Goal: Task Accomplishment & Management: Manage account settings

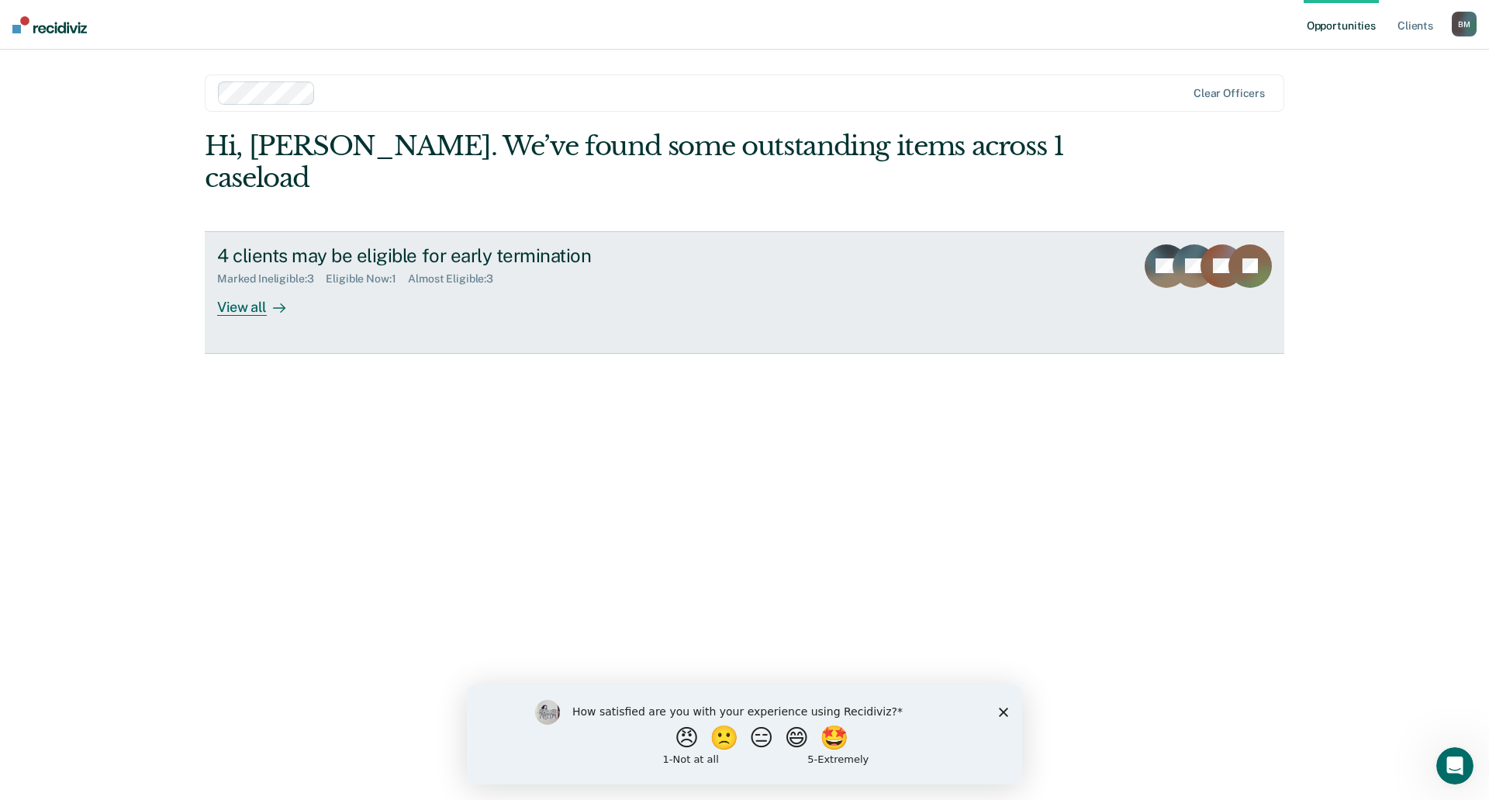
click at [239, 285] on div "View all" at bounding box center [260, 300] width 87 height 30
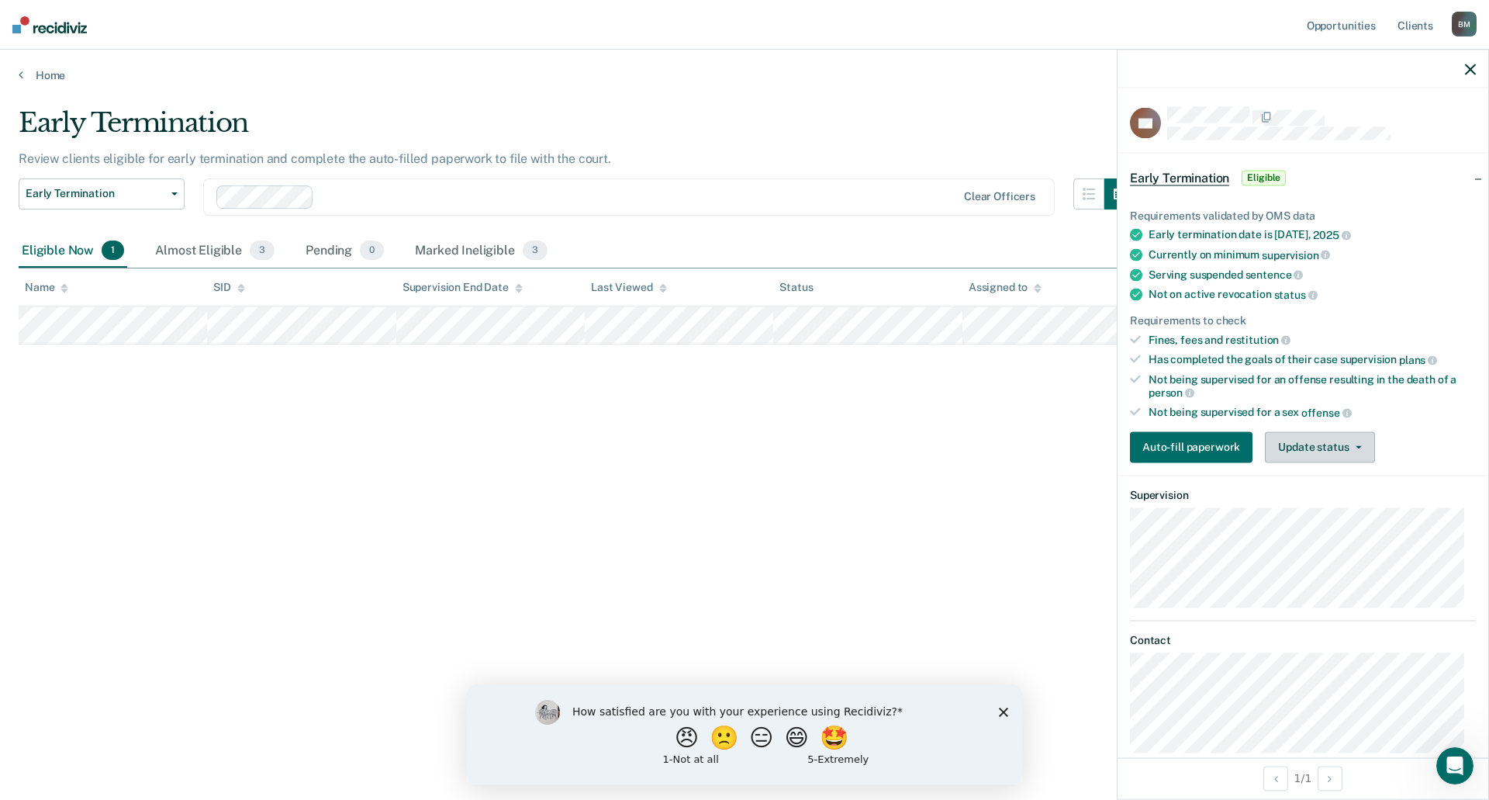
click at [1312, 441] on button "Update status" at bounding box center [1319, 446] width 109 height 31
click at [1312, 514] on button "Mark Ineligible" at bounding box center [1340, 508] width 150 height 25
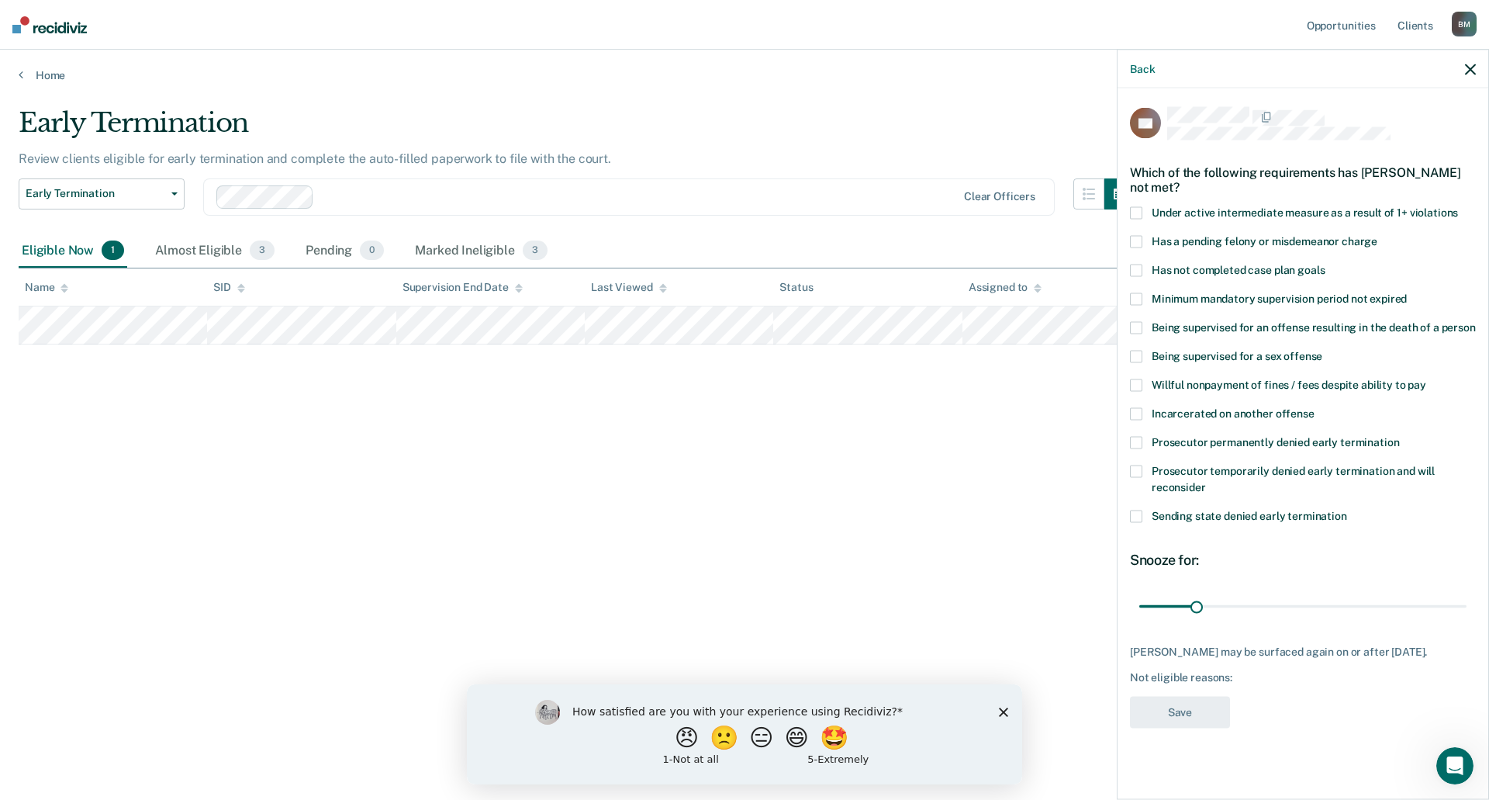
click at [1141, 269] on span at bounding box center [1136, 271] width 12 height 12
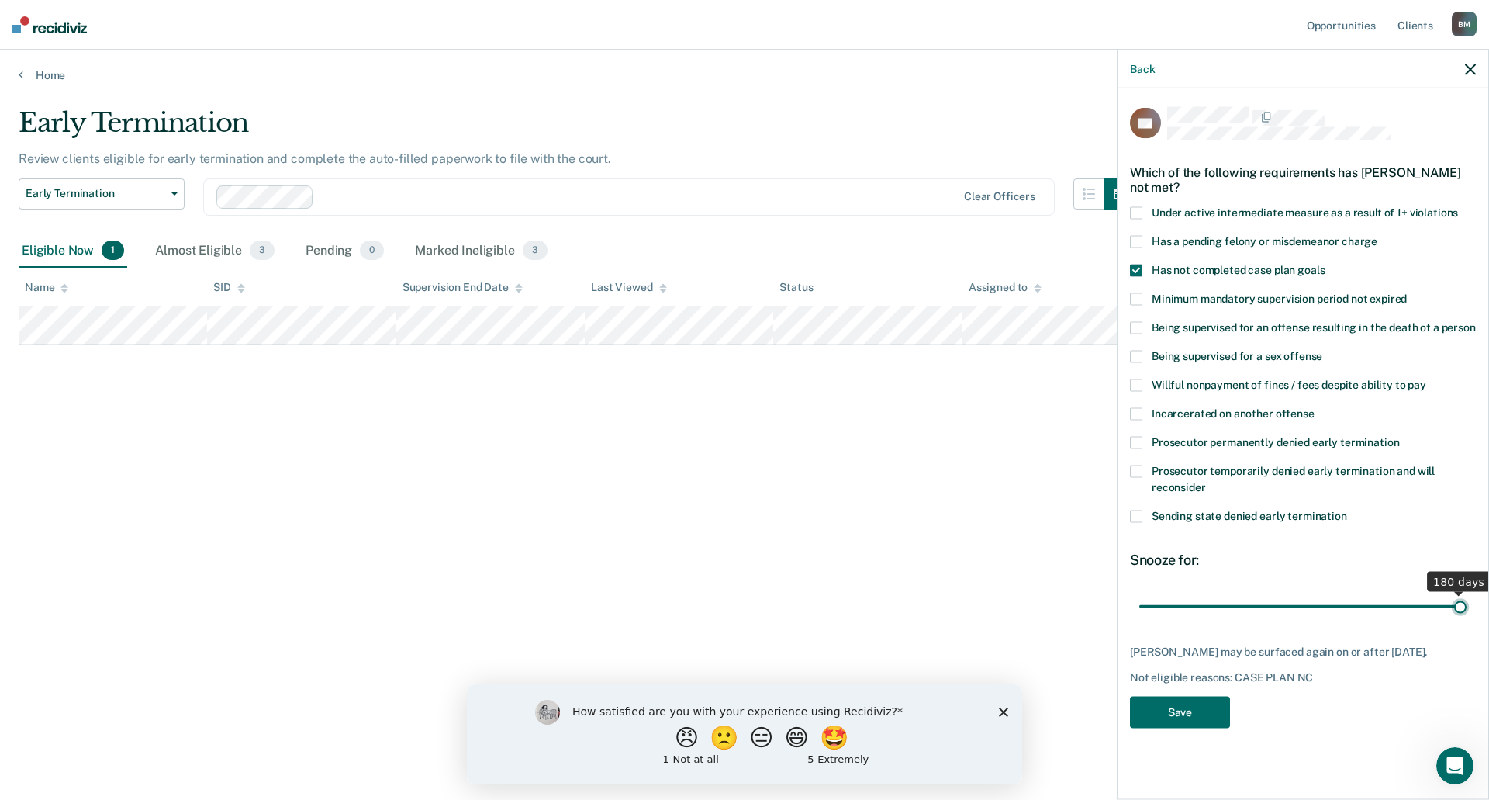
drag, startPoint x: 1193, startPoint y: 609, endPoint x: 1489, endPoint y: 621, distance: 295.8
type input "180"
click at [1467, 620] on input "range" at bounding box center [1302, 606] width 327 height 27
click at [1209, 707] on button "Save" at bounding box center [1180, 713] width 100 height 32
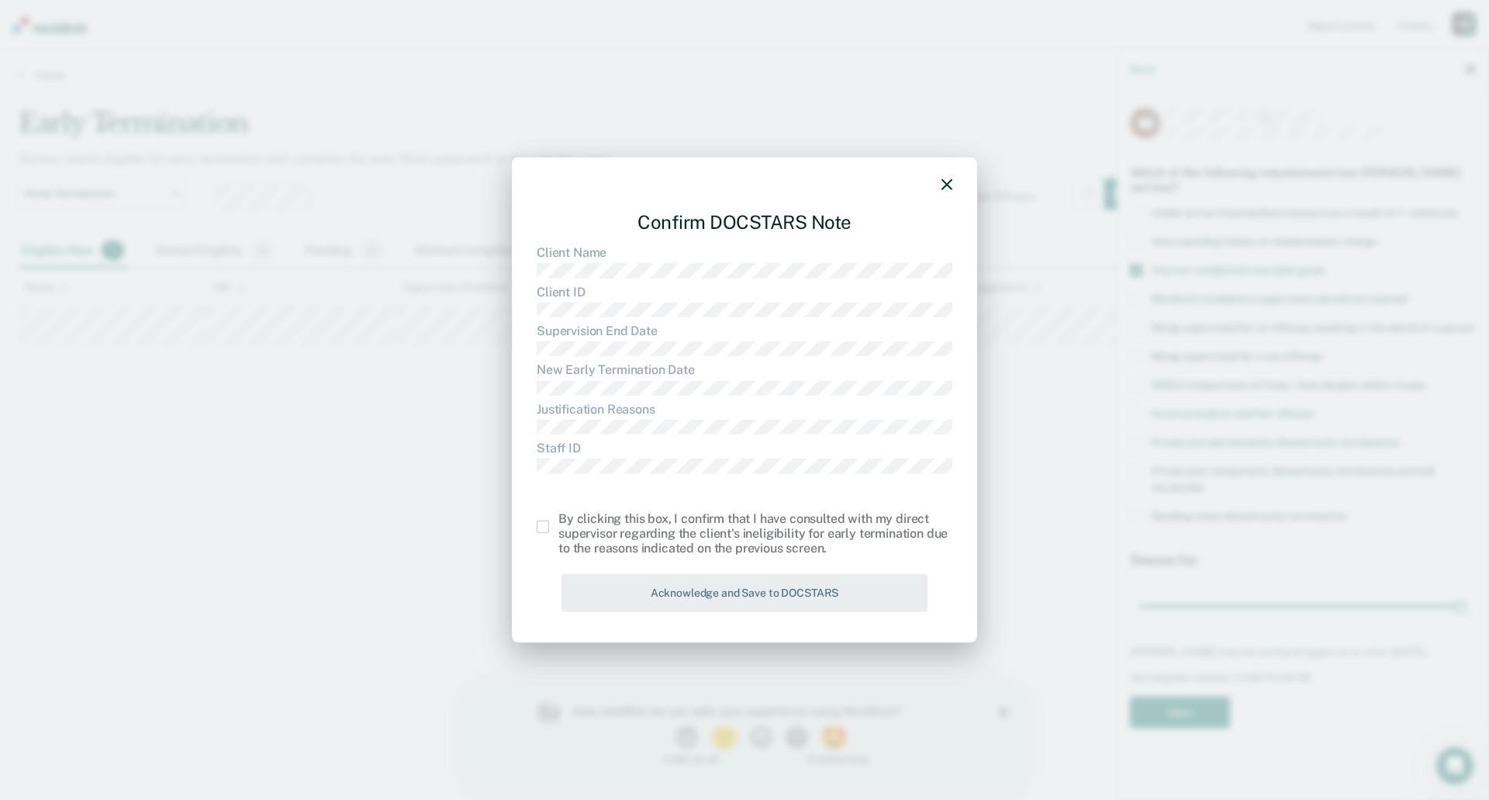
click at [538, 525] on span at bounding box center [543, 526] width 12 height 12
click at [559, 520] on input "checkbox" at bounding box center [559, 520] width 0 height 0
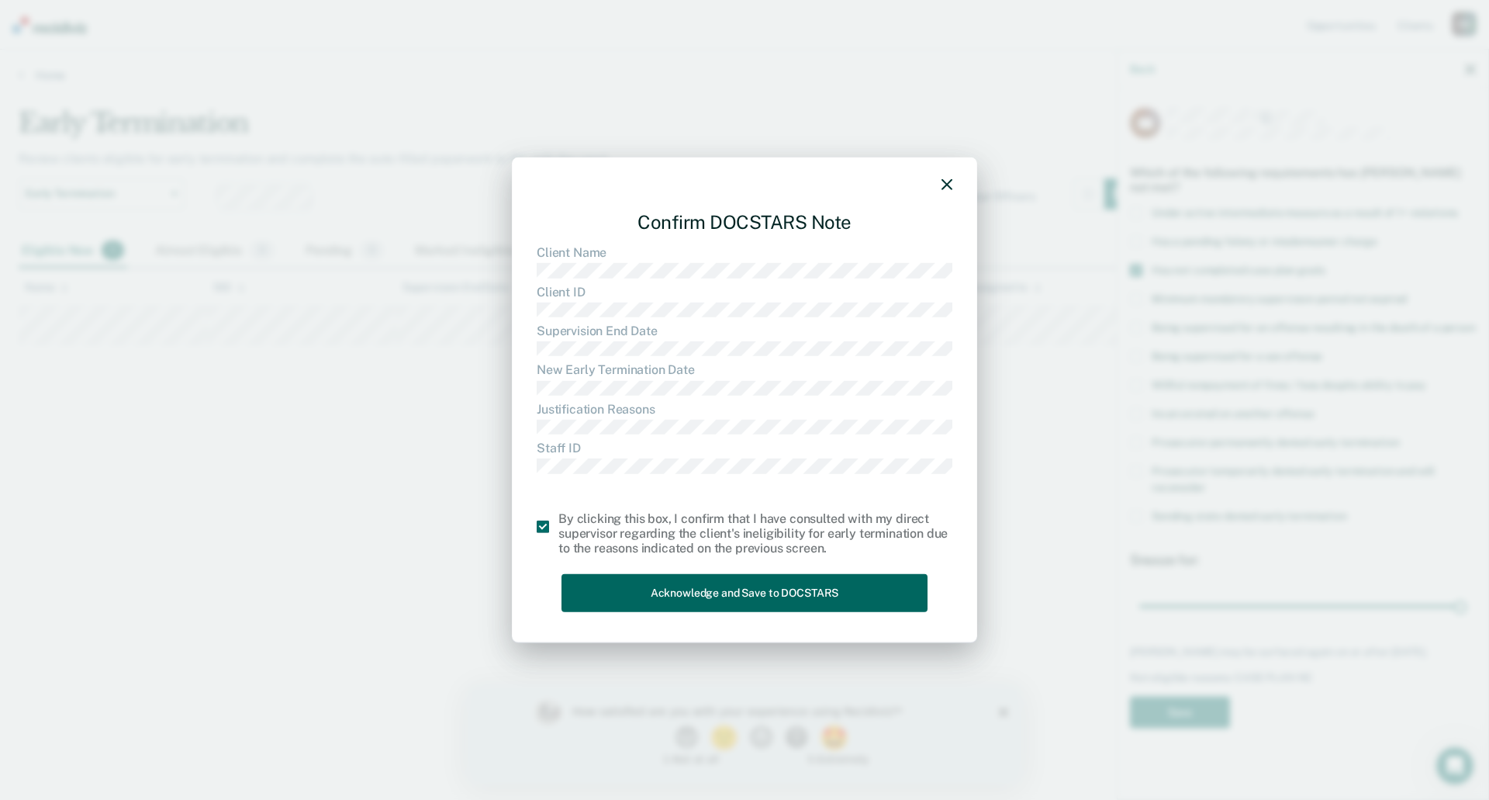
click at [731, 599] on button "Acknowledge and Save to DOCSTARS" at bounding box center [745, 593] width 366 height 38
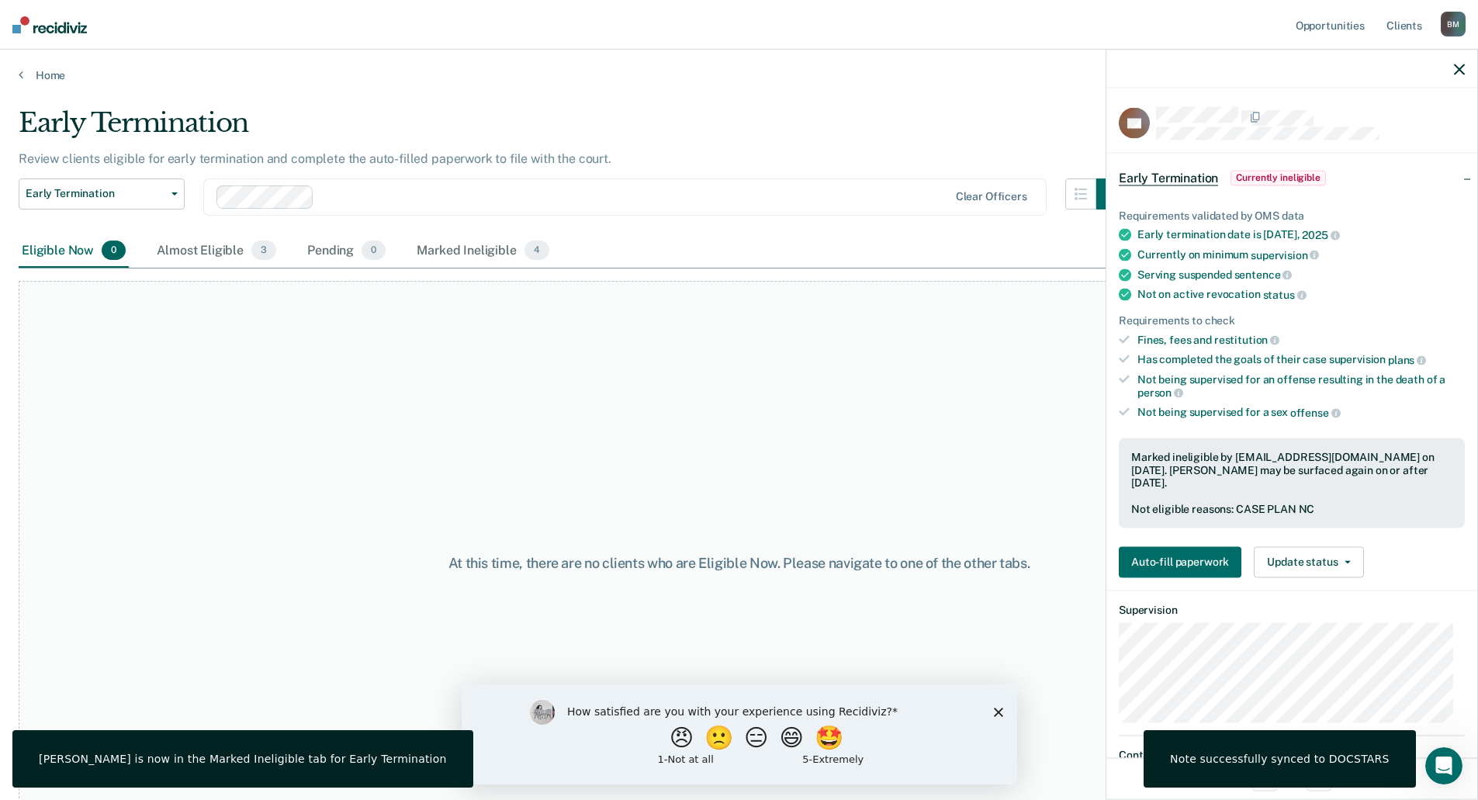
click at [1455, 71] on icon "button" at bounding box center [1459, 69] width 11 height 11
